Goal: Check status: Check status

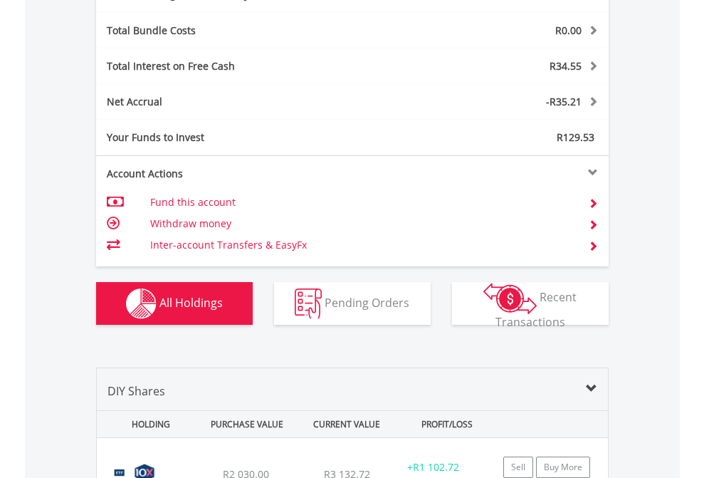
scroll to position [1698, 0]
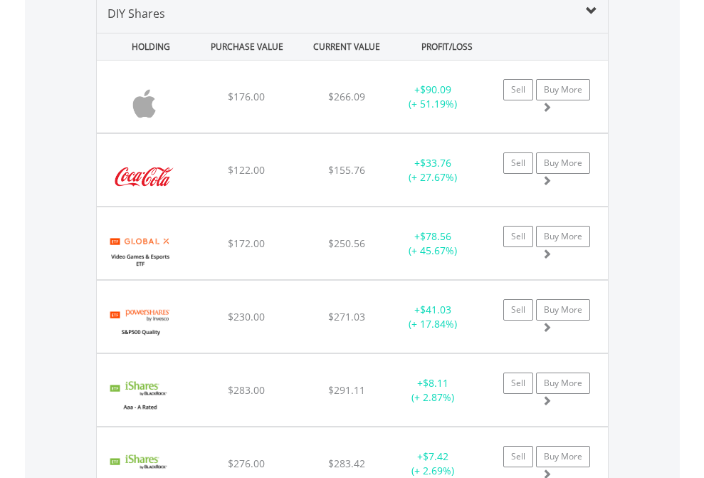
scroll to position [1377, 0]
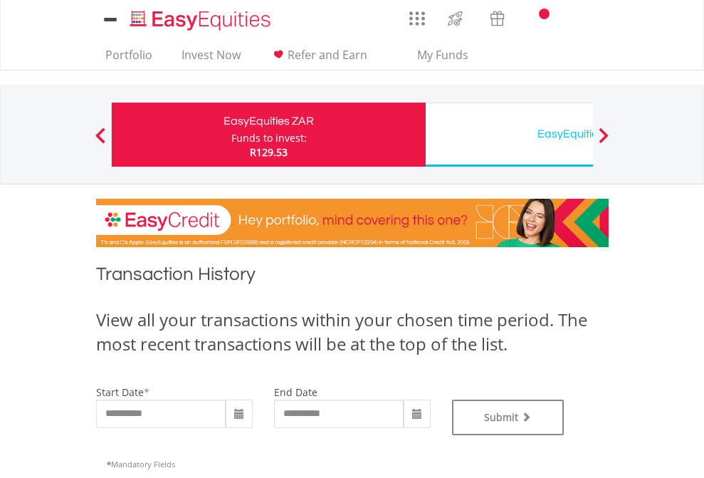
type input "**********"
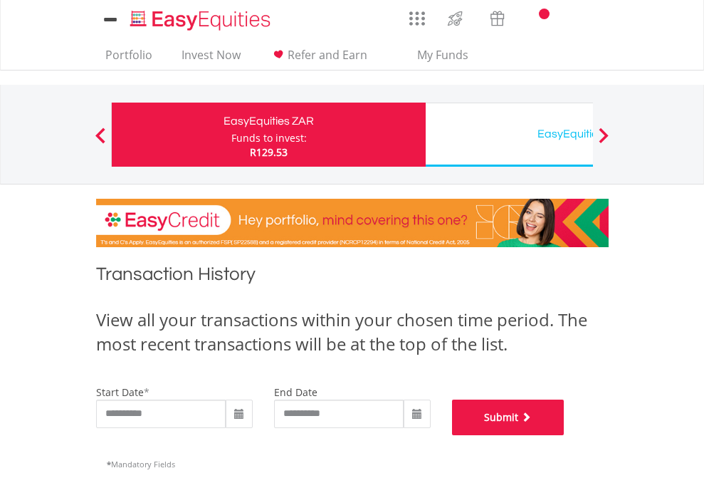
click at [565, 435] on button "Submit" at bounding box center [508, 418] width 113 height 36
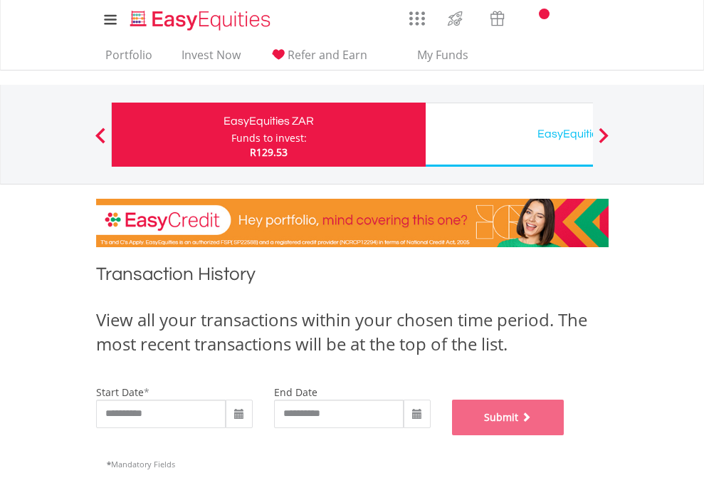
scroll to position [578, 0]
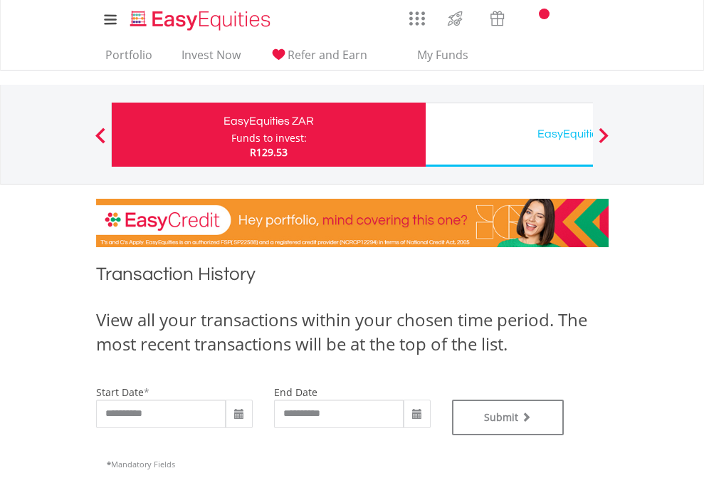
click at [509, 135] on div "EasyEquities USD" at bounding box center [583, 134] width 297 height 20
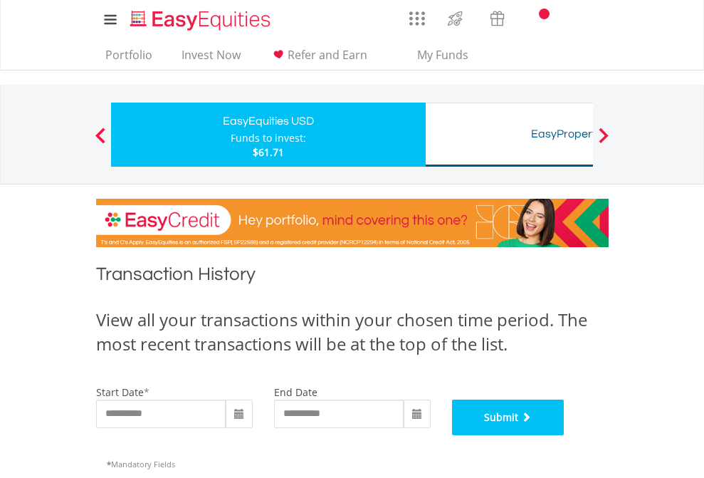
click at [565, 435] on button "Submit" at bounding box center [508, 418] width 113 height 36
